Goal: Find specific page/section: Find specific page/section

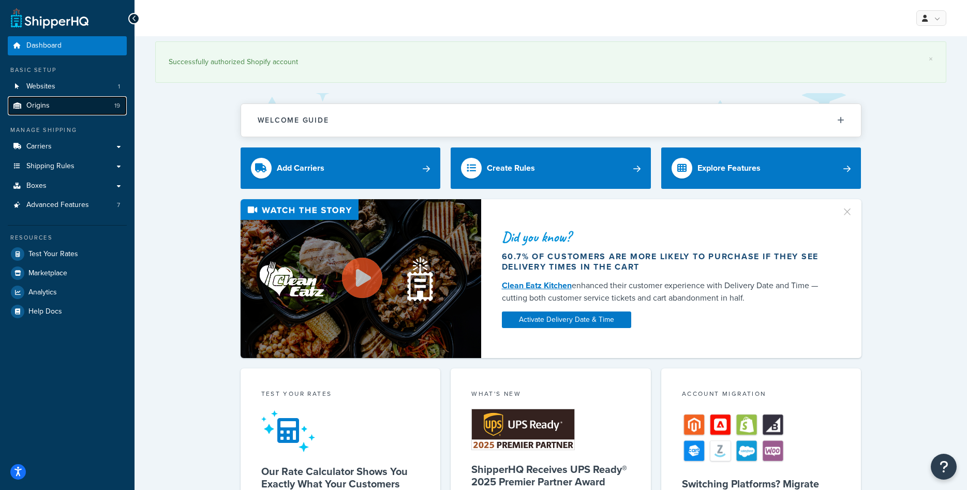
click at [76, 105] on link "Origins 19" at bounding box center [67, 105] width 119 height 19
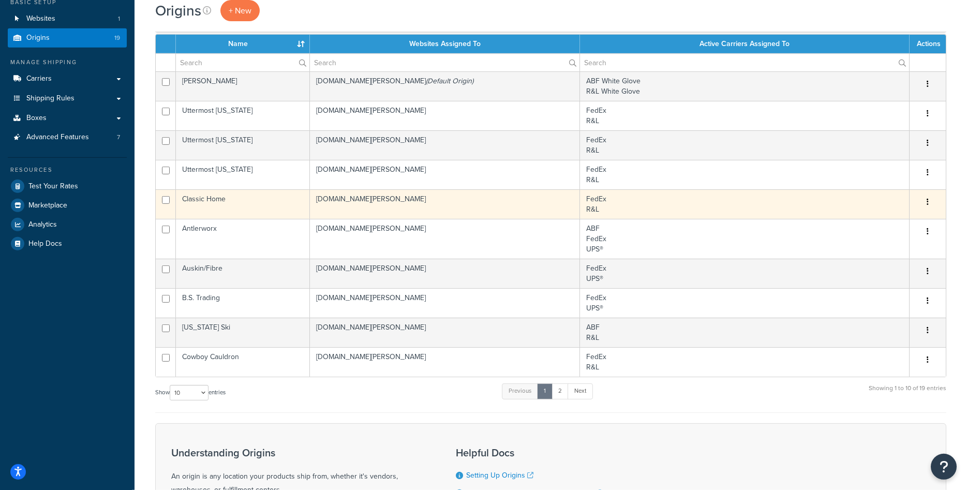
scroll to position [67, 0]
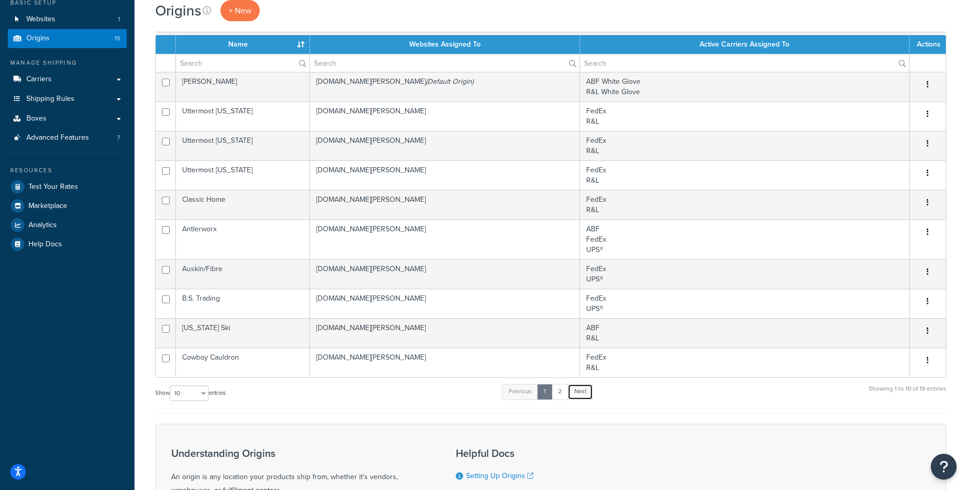
click at [587, 396] on link "Next" at bounding box center [580, 392] width 25 height 16
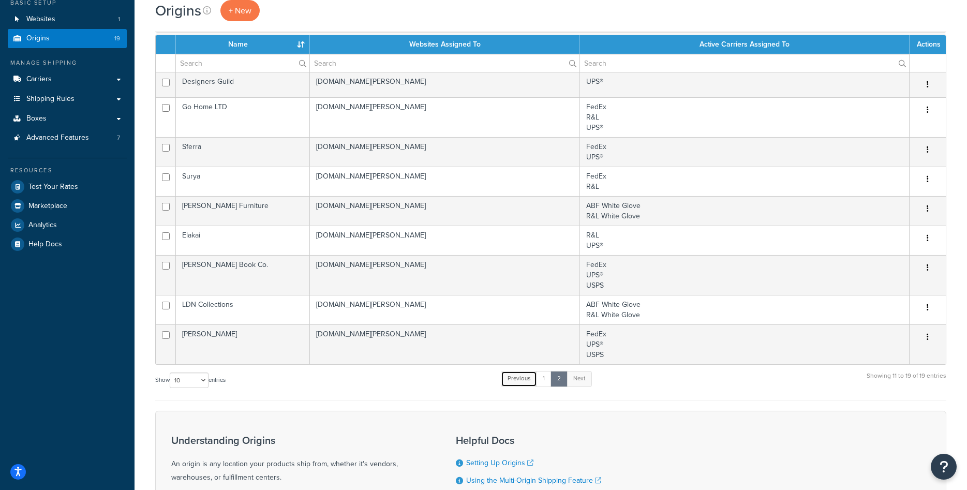
click at [533, 382] on link "Previous" at bounding box center [519, 379] width 36 height 16
